Goal: Task Accomplishment & Management: Use online tool/utility

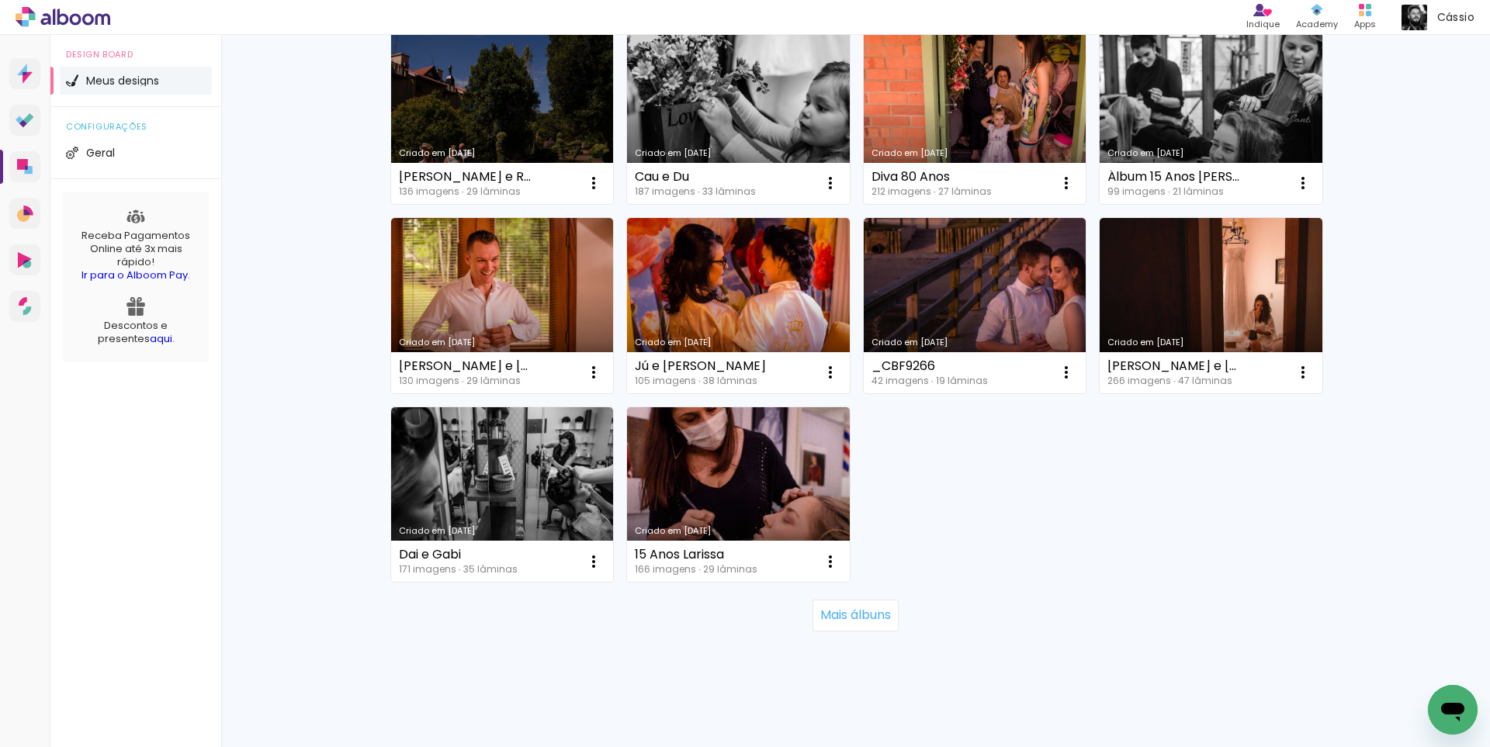
scroll to position [937, 0]
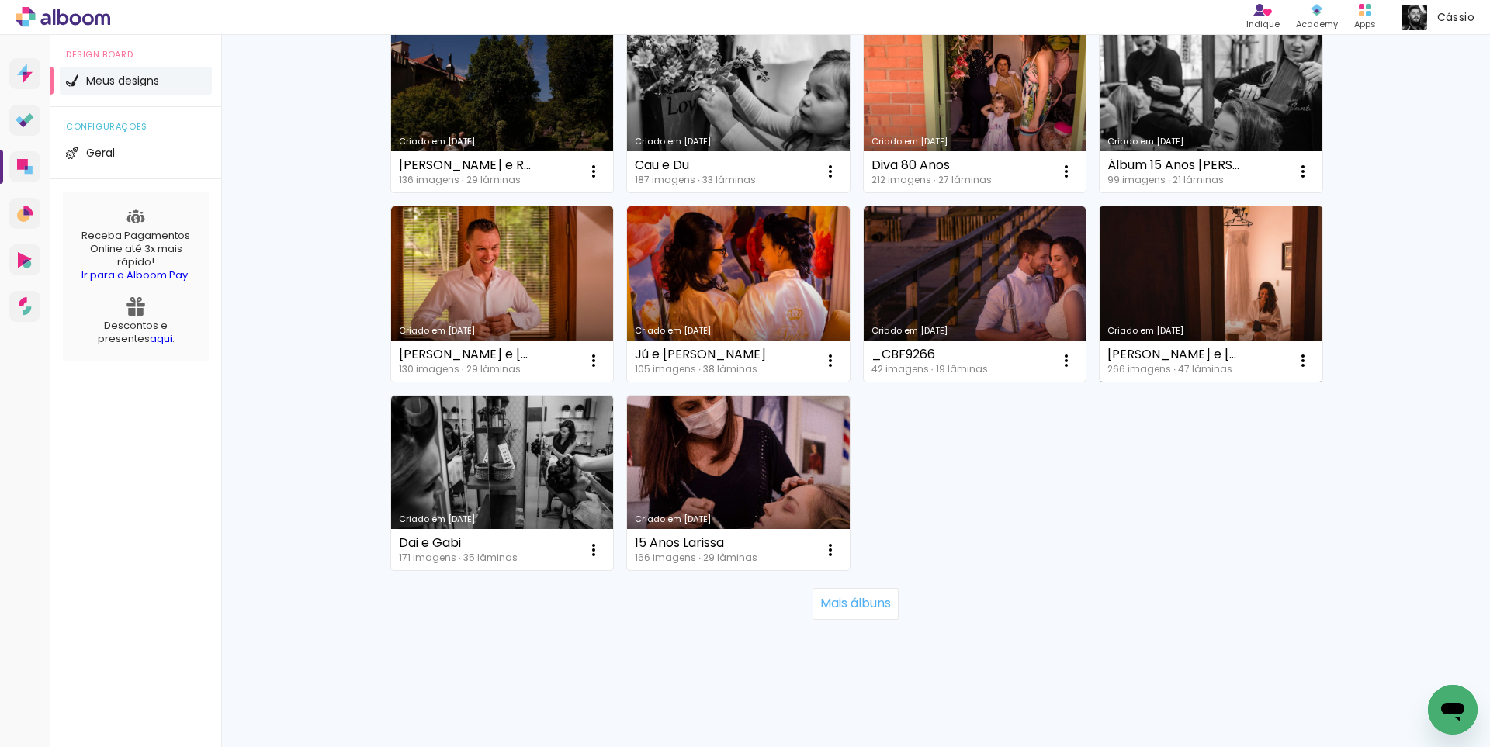
click at [1234, 305] on link "Criado em [DATE]" at bounding box center [1210, 293] width 223 height 175
